Goal: Task Accomplishment & Management: Use online tool/utility

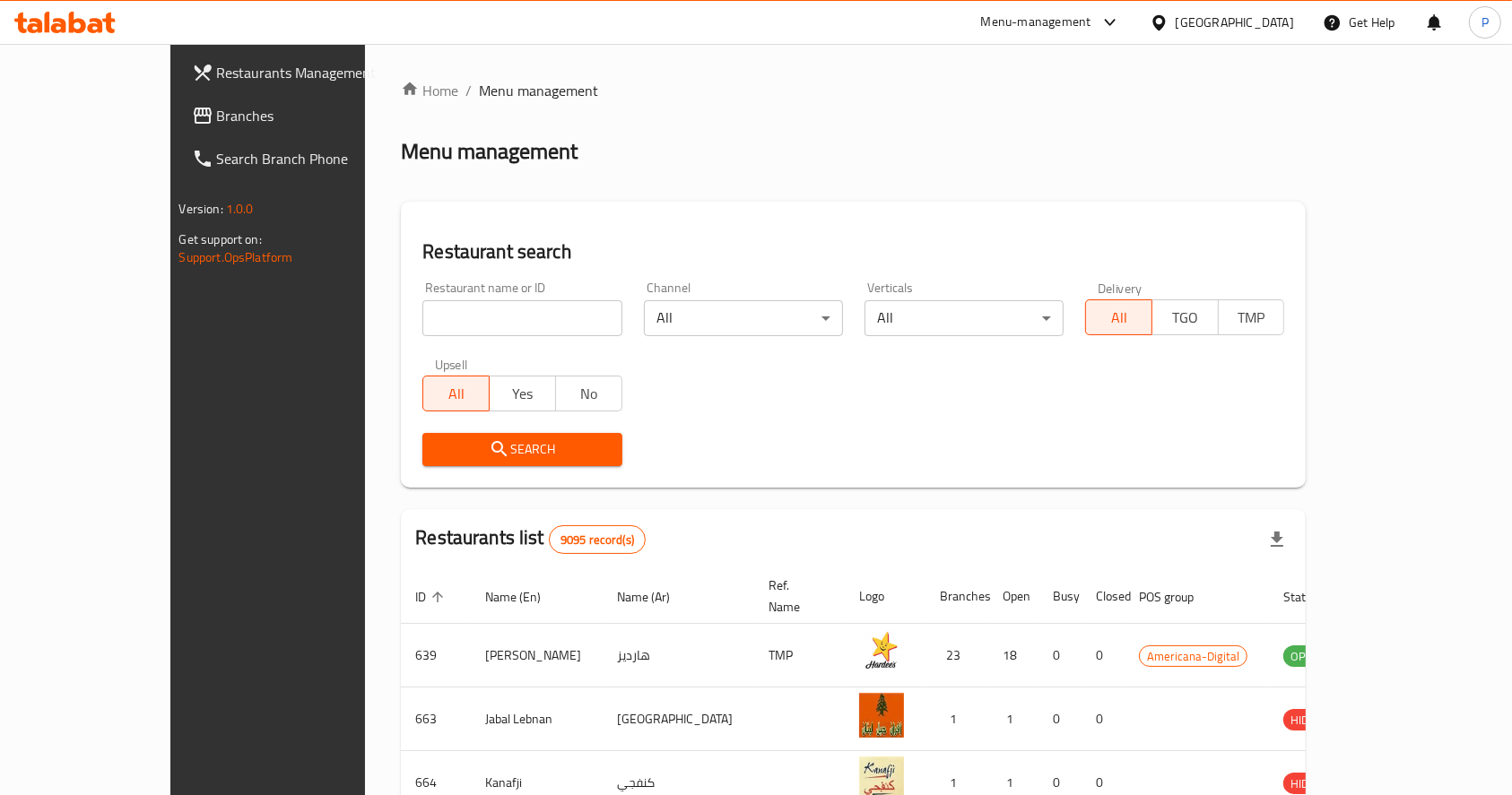
click at [423, 321] on input "search" at bounding box center [522, 318] width 199 height 36
click button "Search" at bounding box center [522, 450] width 199 height 33
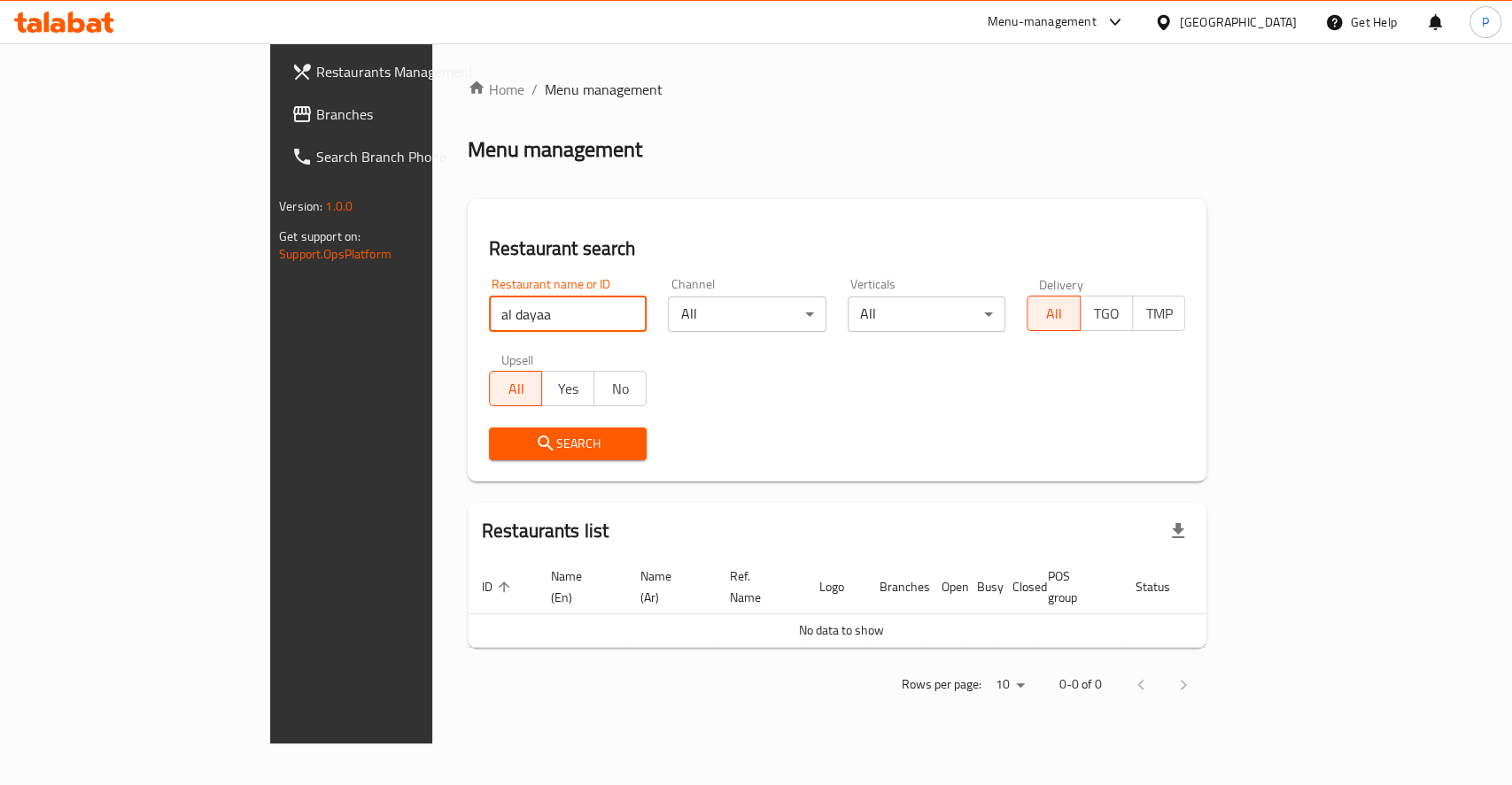
click button "Search" at bounding box center [568, 444] width 158 height 33
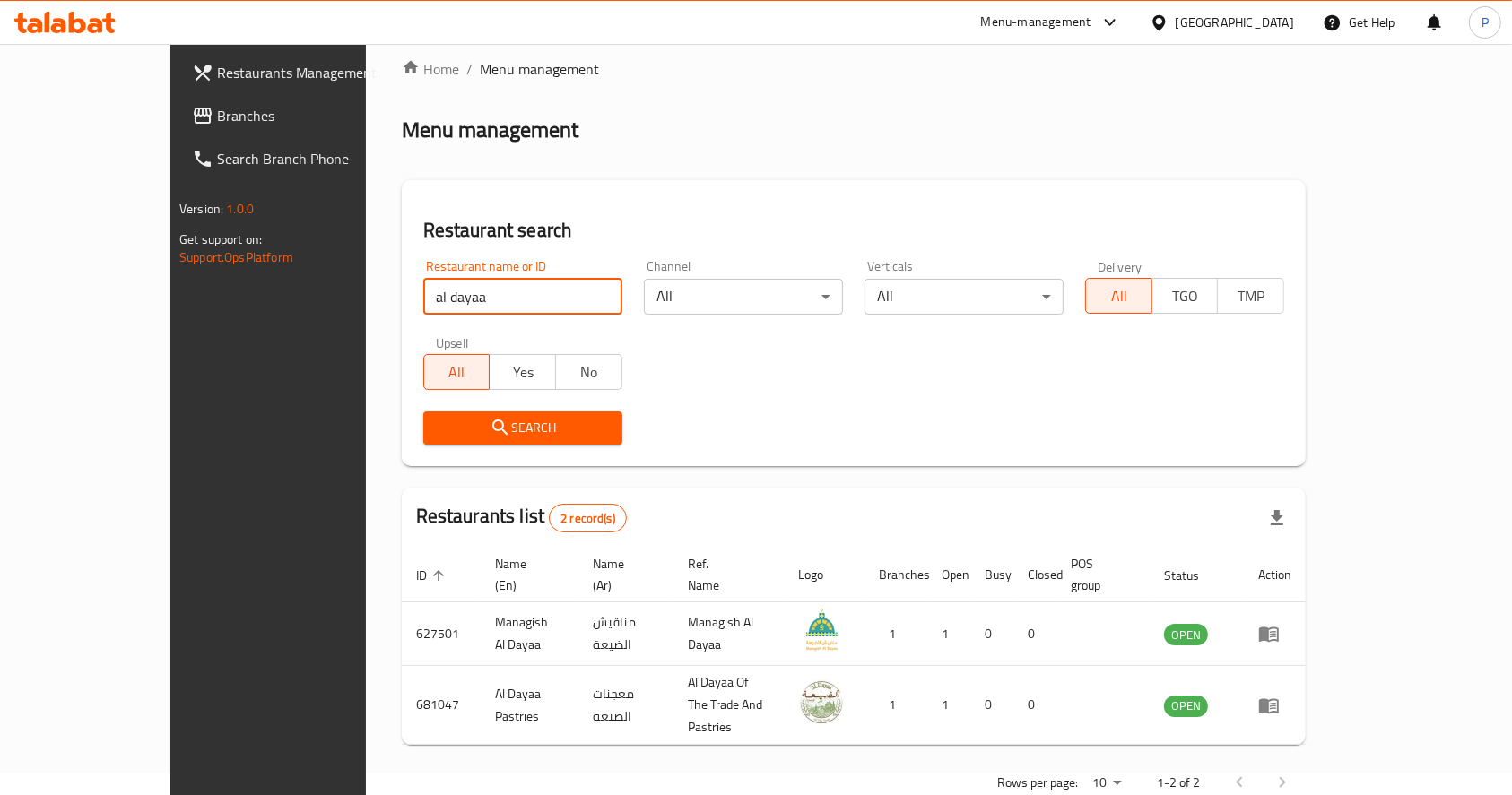
scroll to position [31, 0]
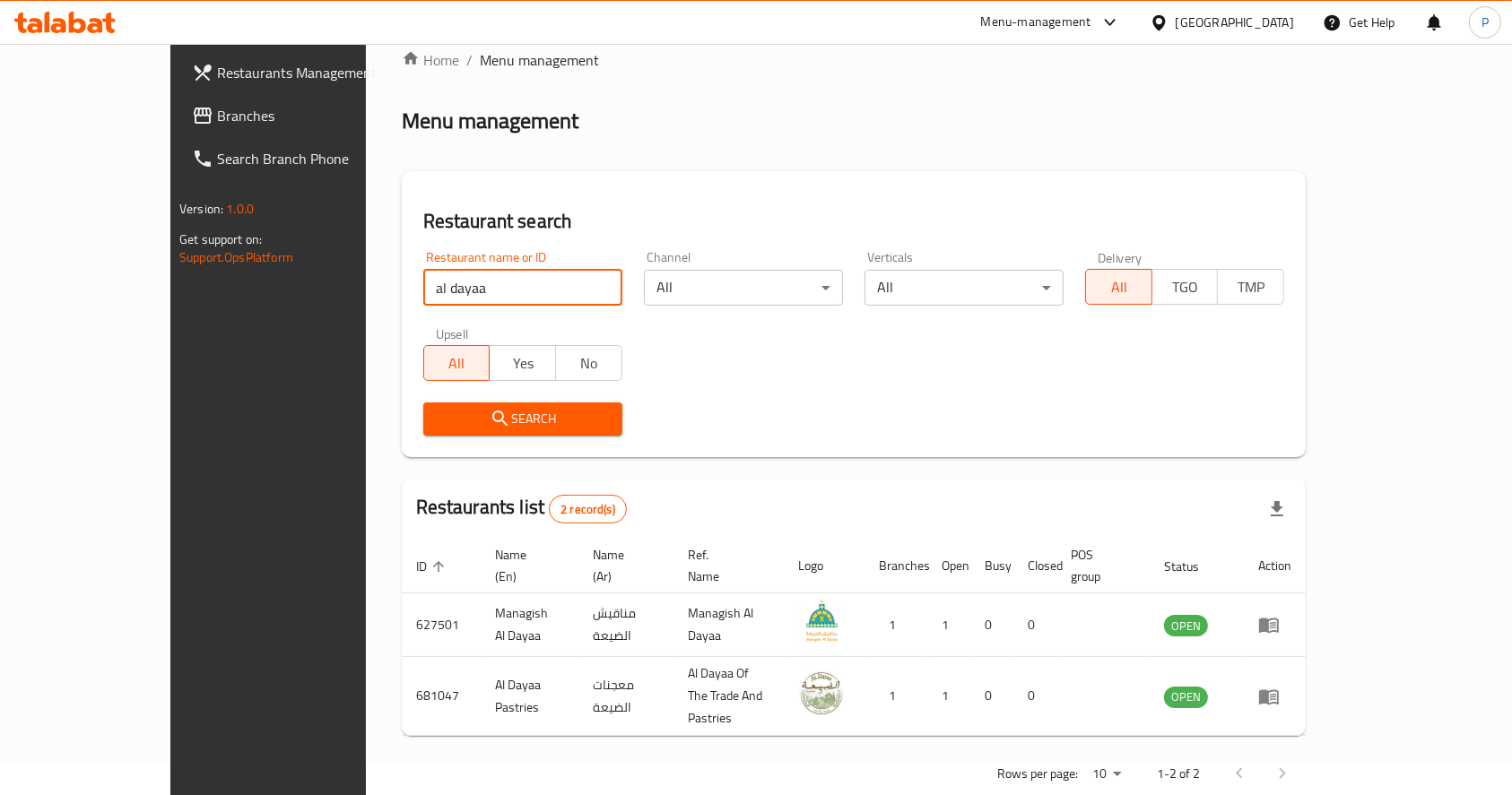
drag, startPoint x: 334, startPoint y: 283, endPoint x: 137, endPoint y: 288, distance: 197.1
click at [170, 288] on div "Restaurants Management Branches Search Branch Phone Version: 1.0.0 Get support …" at bounding box center [756, 423] width 1171 height 819
type input "dayaa"
click button "Search" at bounding box center [523, 419] width 199 height 33
